Goal: Navigation & Orientation: Find specific page/section

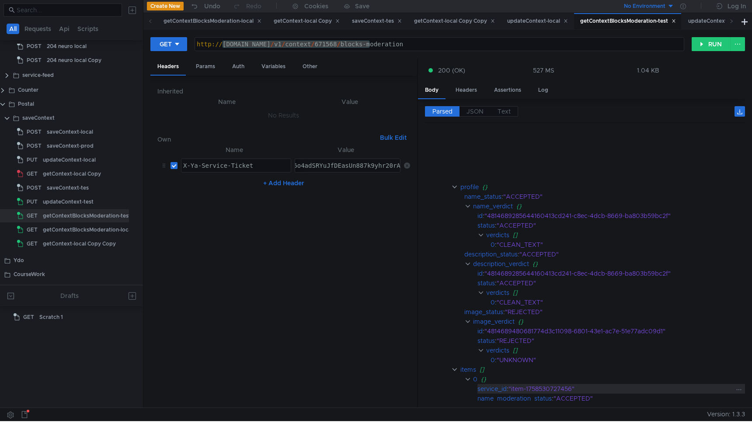
scroll to position [180, 0]
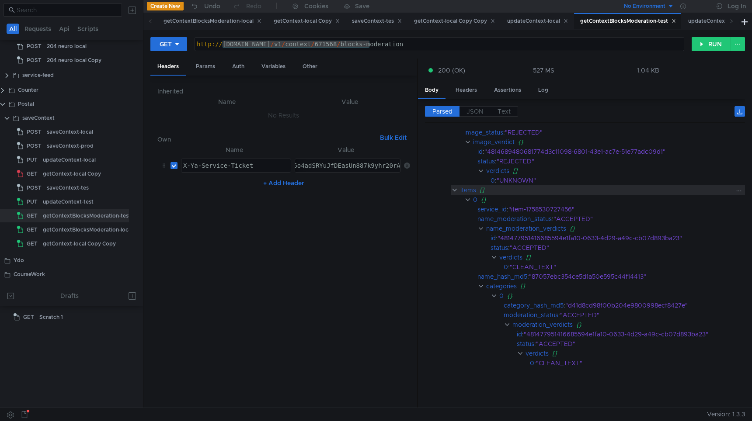
click at [454, 189] on clr-icon at bounding box center [454, 190] width 7 height 7
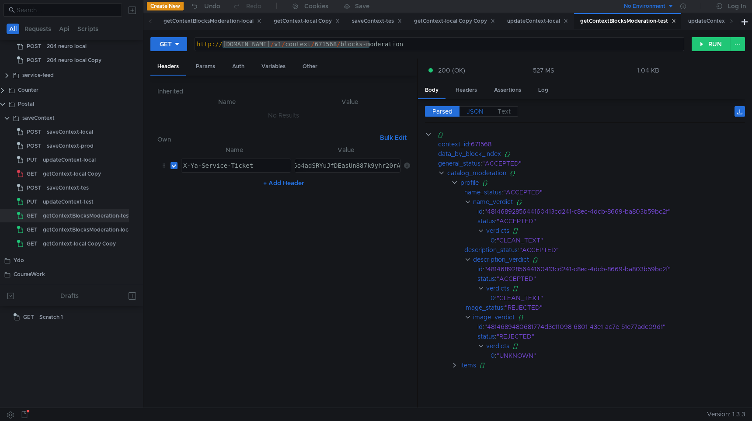
click at [479, 115] on span "JSON" at bounding box center [474, 112] width 17 height 8
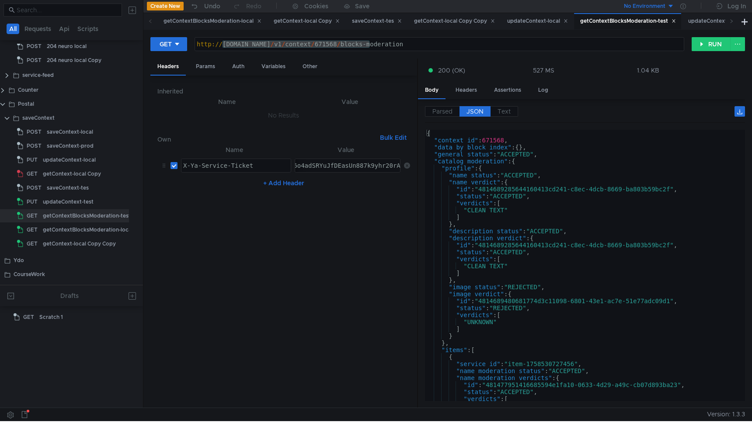
scroll to position [148, 0]
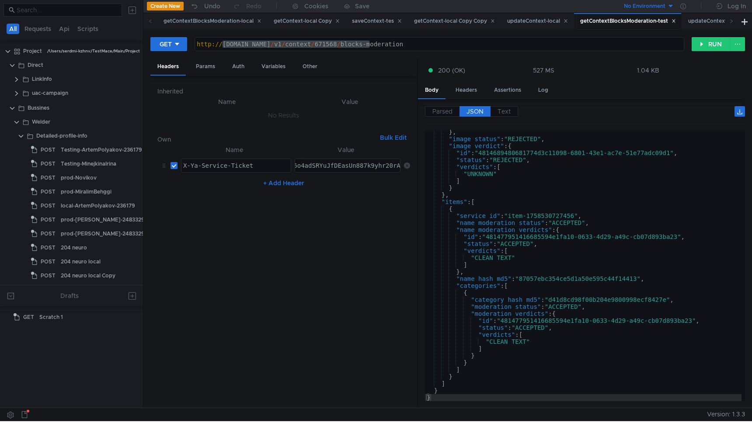
scroll to position [148, 0]
